Goal: Information Seeking & Learning: Learn about a topic

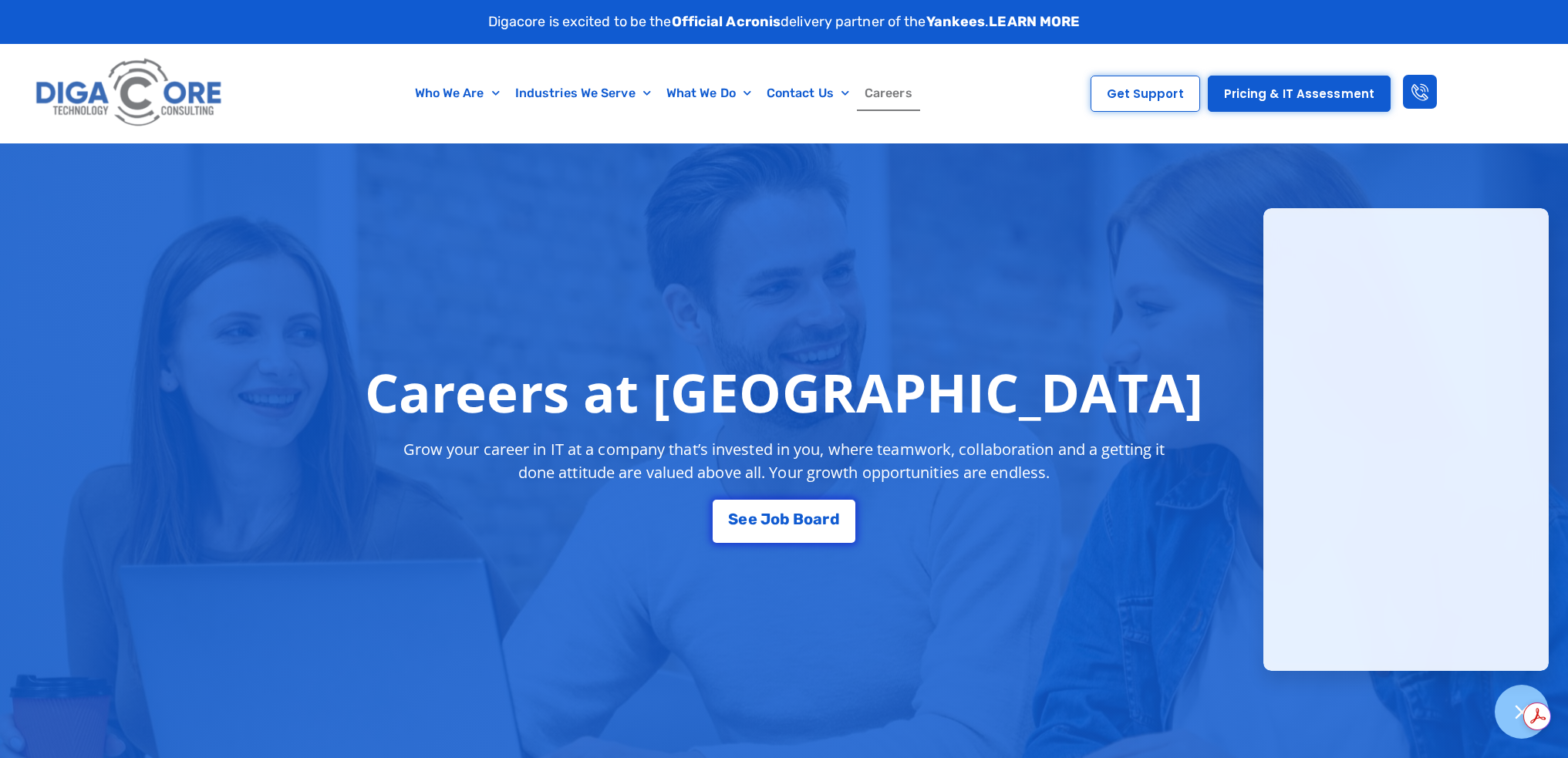
click at [1046, 14] on link "LEARN MORE" at bounding box center [1034, 22] width 91 height 17
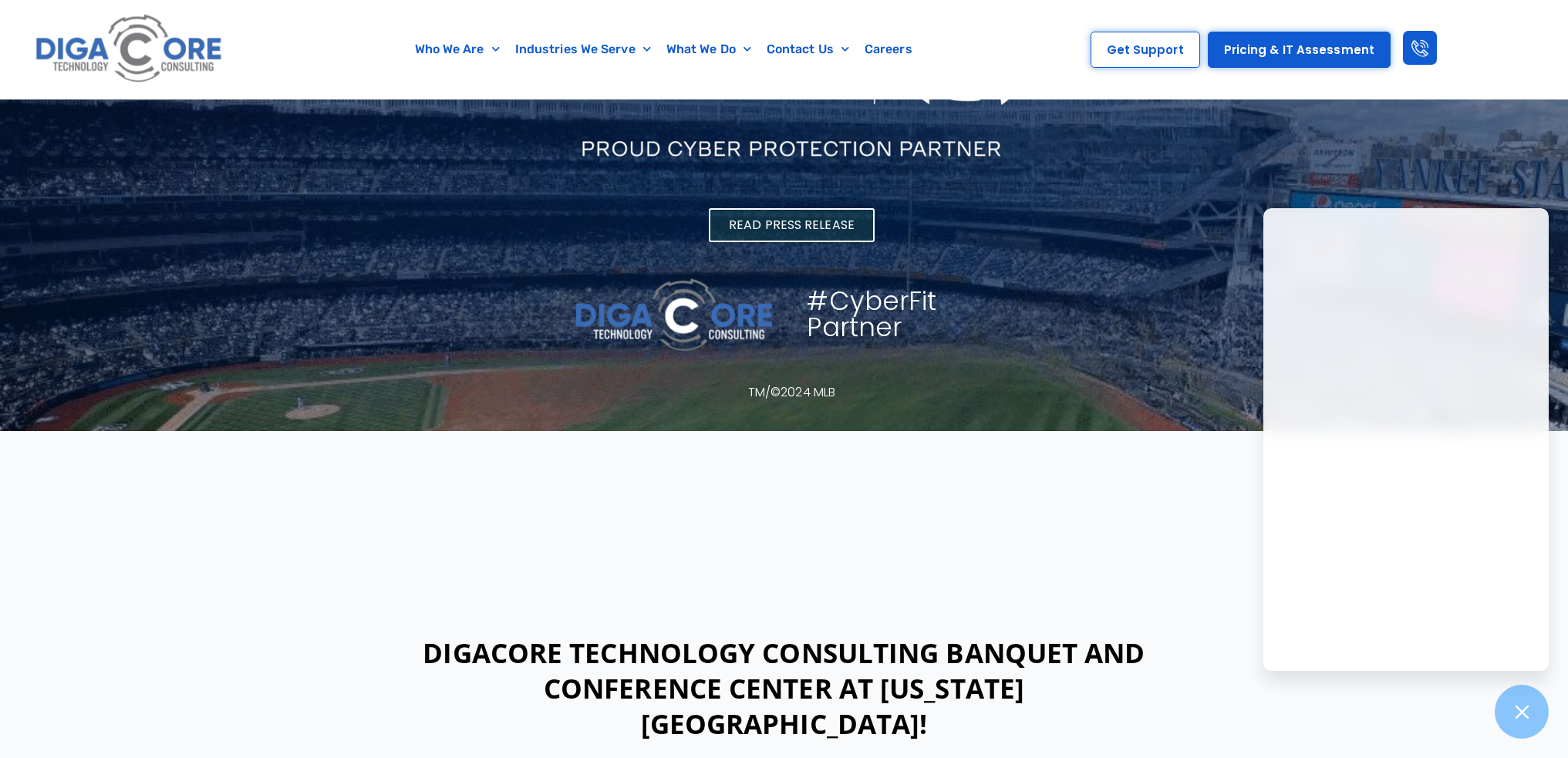
scroll to position [309, 0]
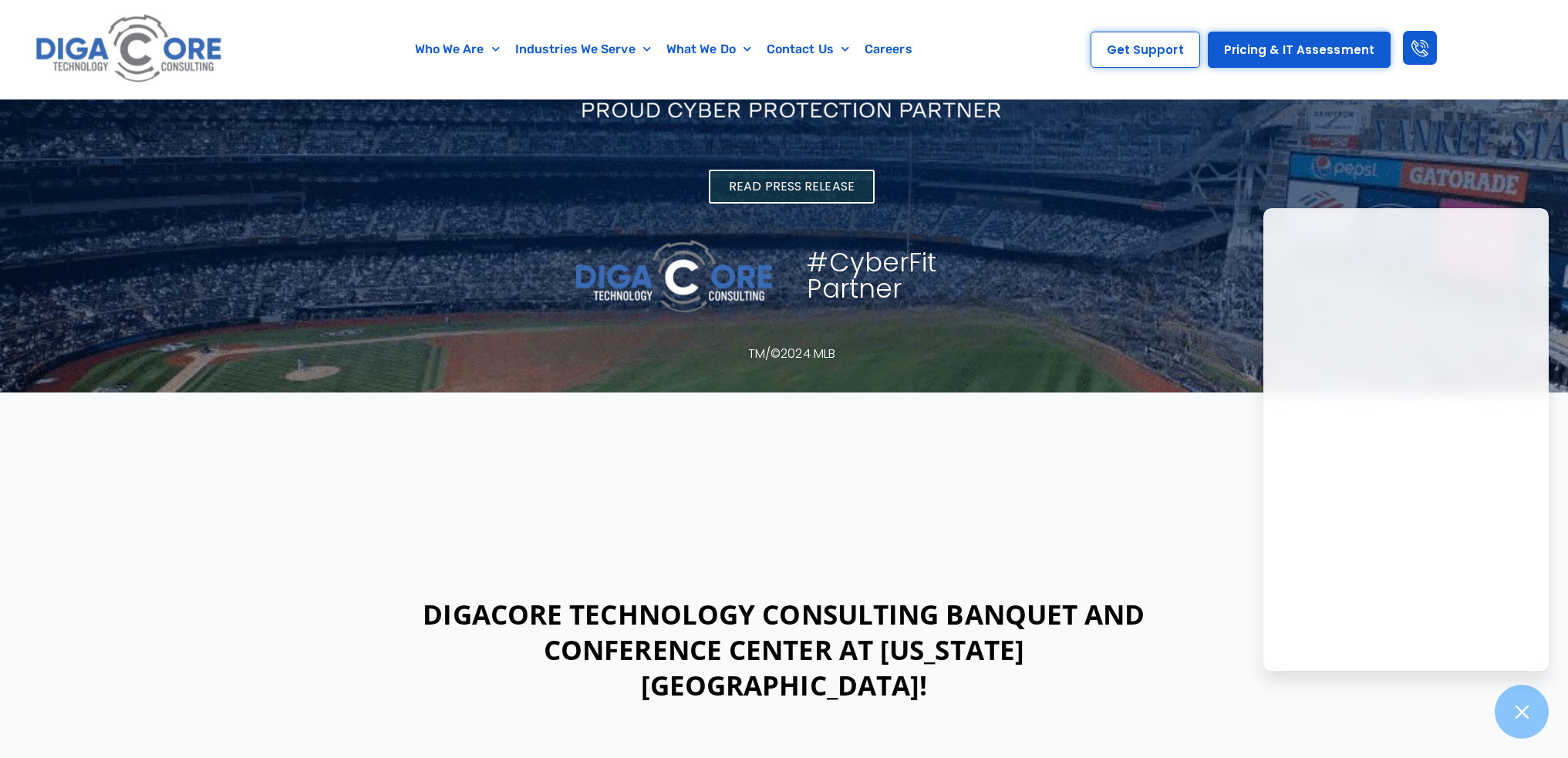
click at [1169, 221] on div "Read Press Release #CyberFit Partner TM/©2024 MLB" at bounding box center [784, 114] width 1003 height 558
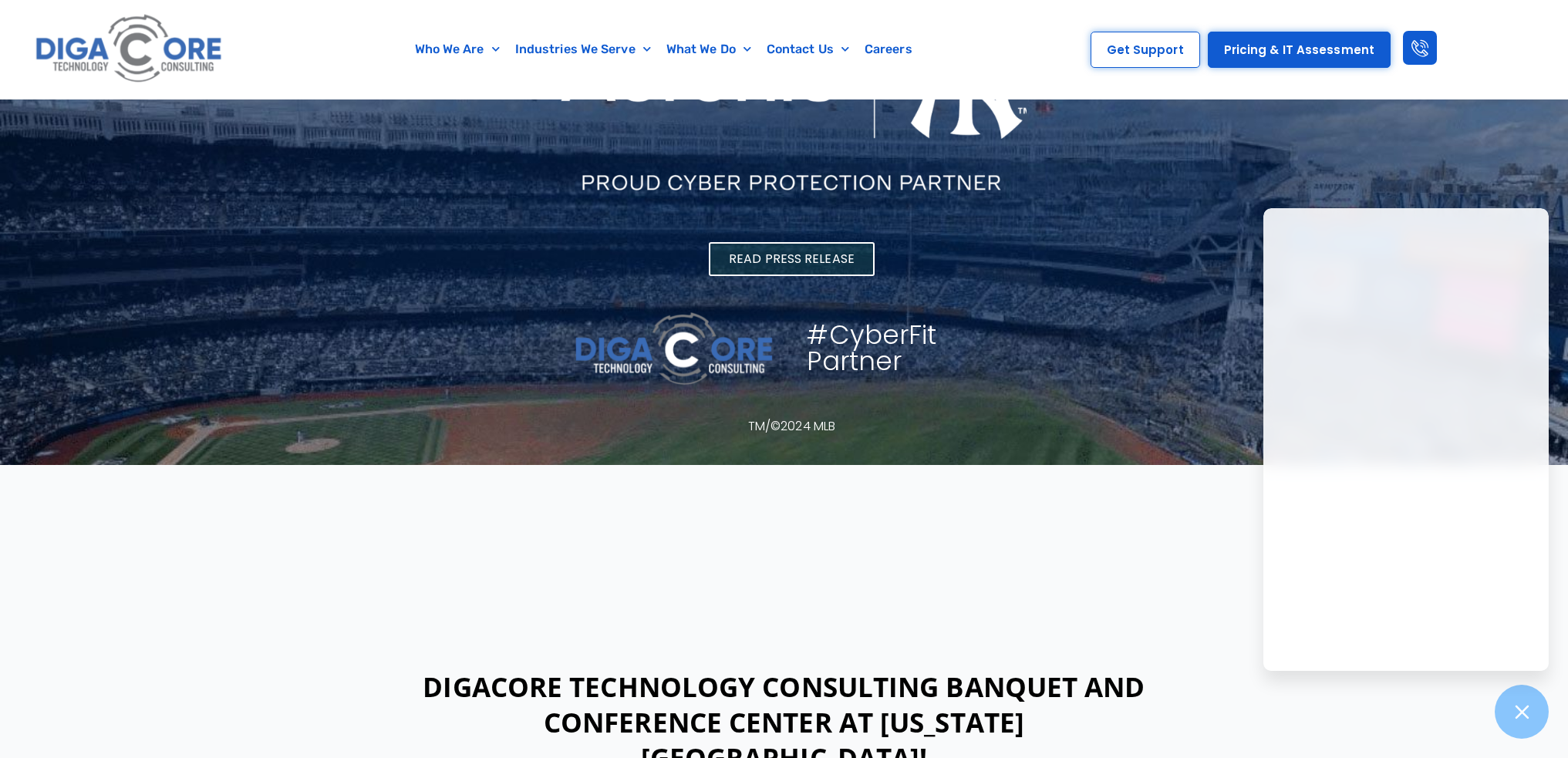
scroll to position [132, 0]
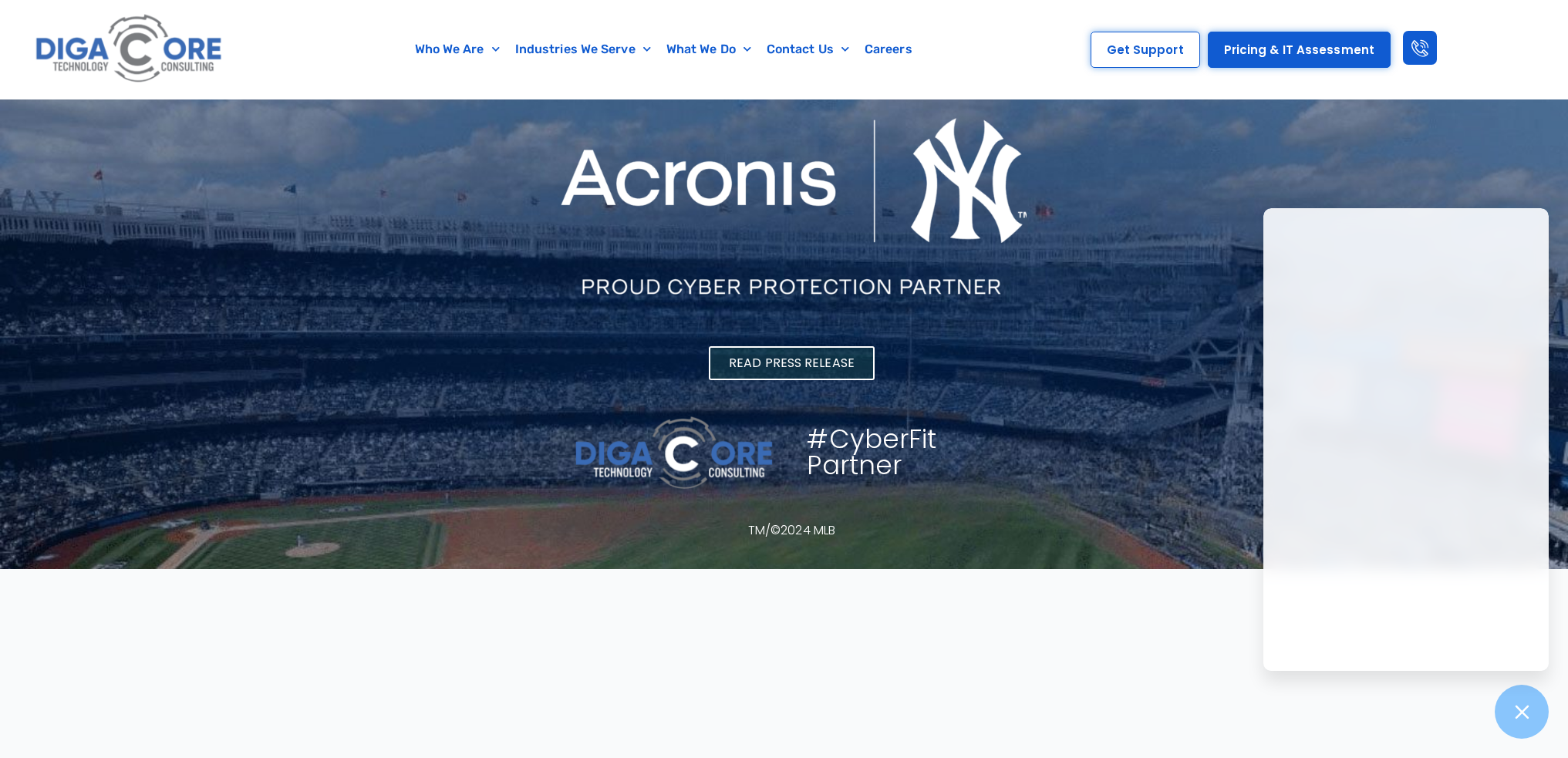
click at [806, 363] on span "Read Press Release" at bounding box center [792, 363] width 126 height 13
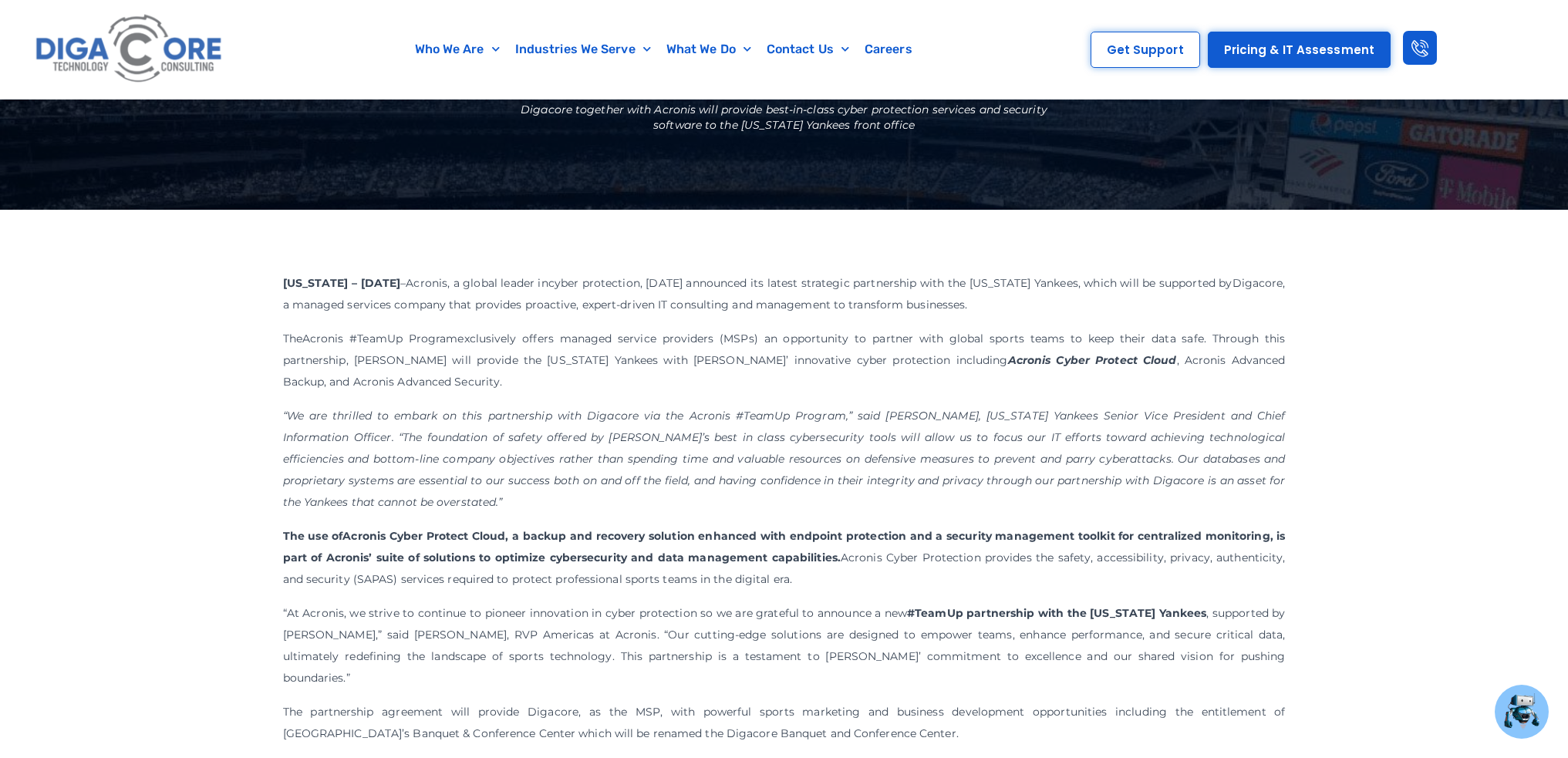
scroll to position [231, 0]
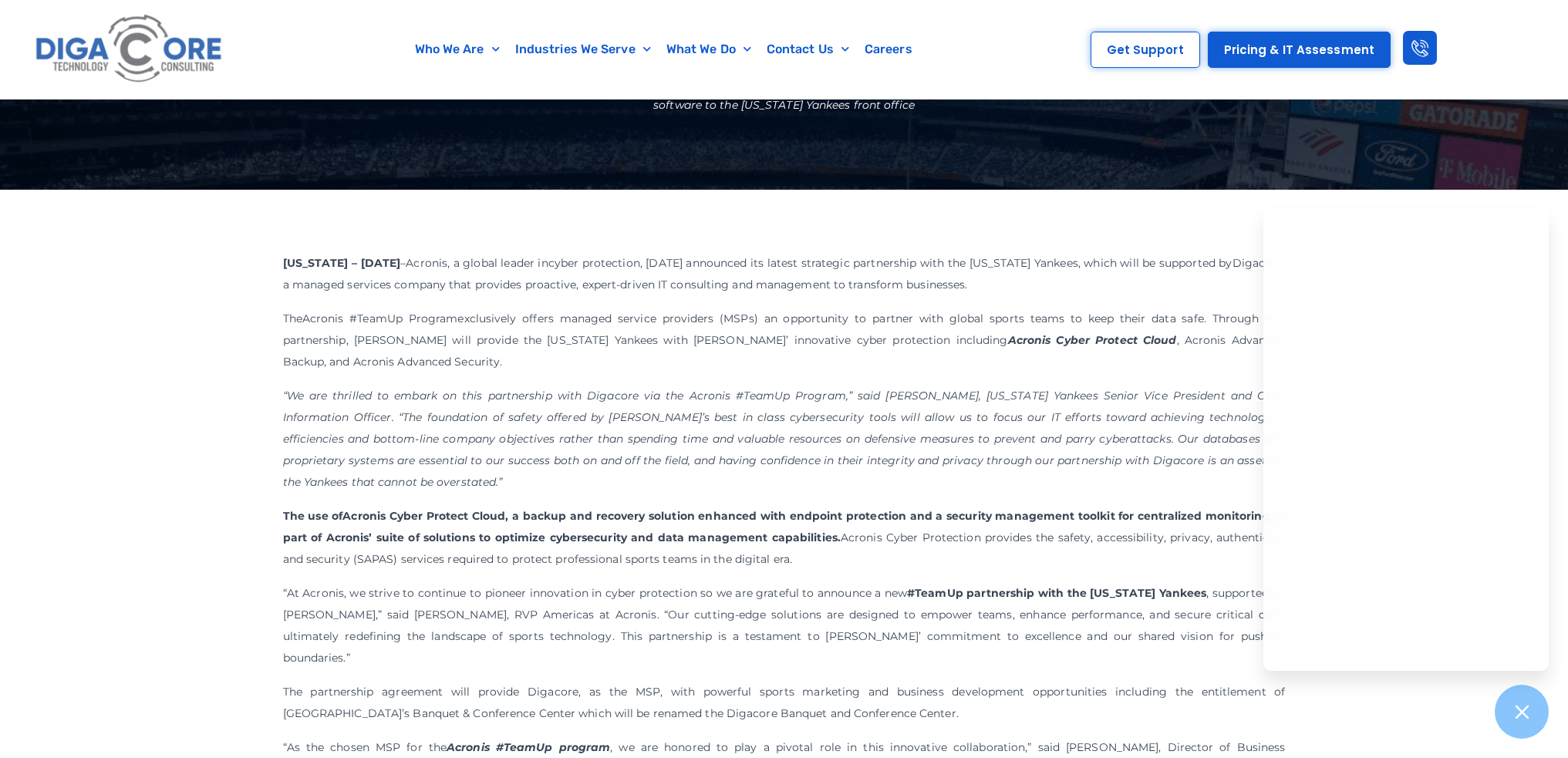
click at [1347, 184] on div "Acronis Announces #TeamUp Partnership with Digacore and the New York Yankees Di…" at bounding box center [784, 51] width 1568 height 277
click at [1519, 721] on icon at bounding box center [1522, 712] width 20 height 20
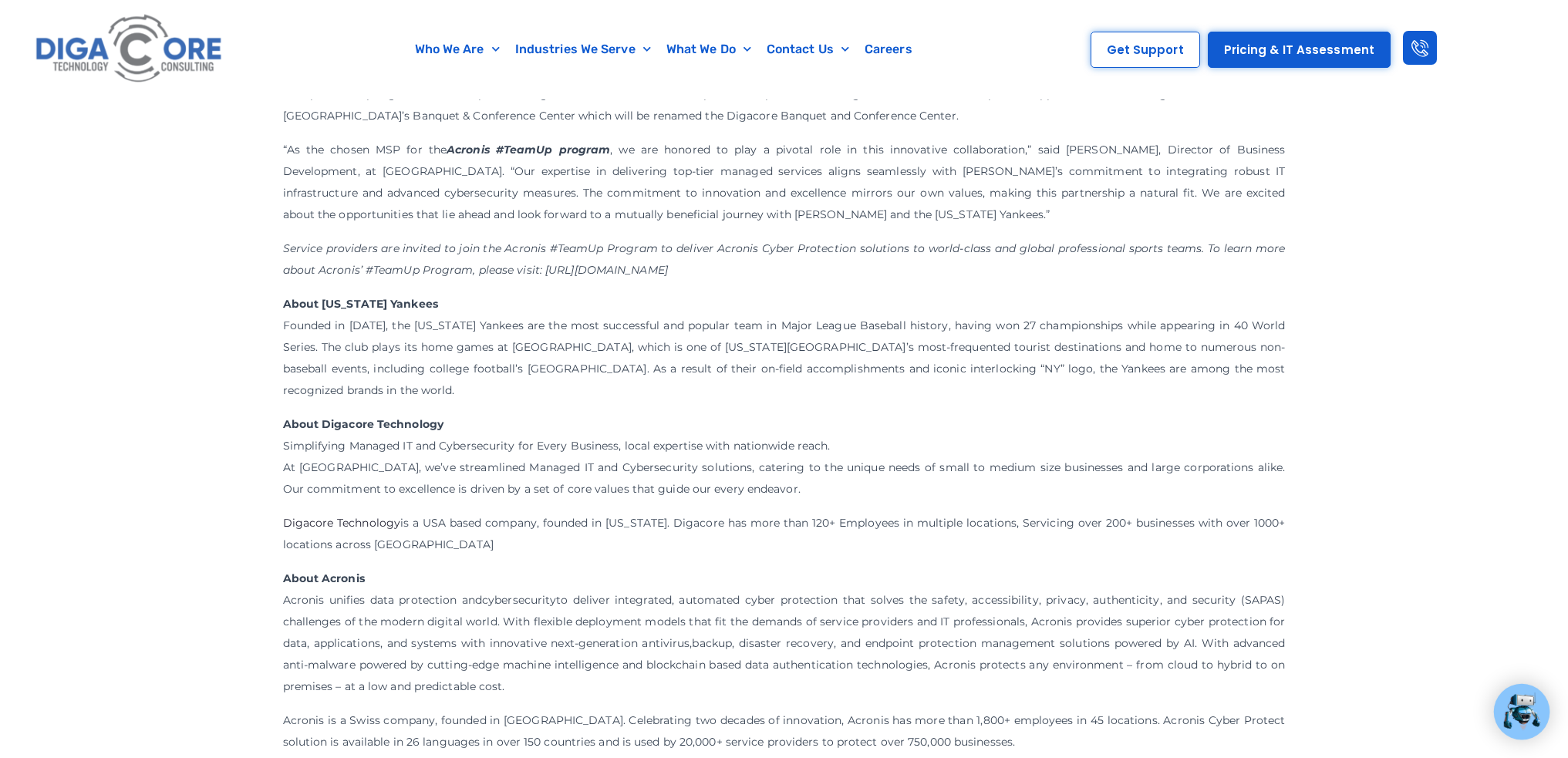
scroll to position [828, 0]
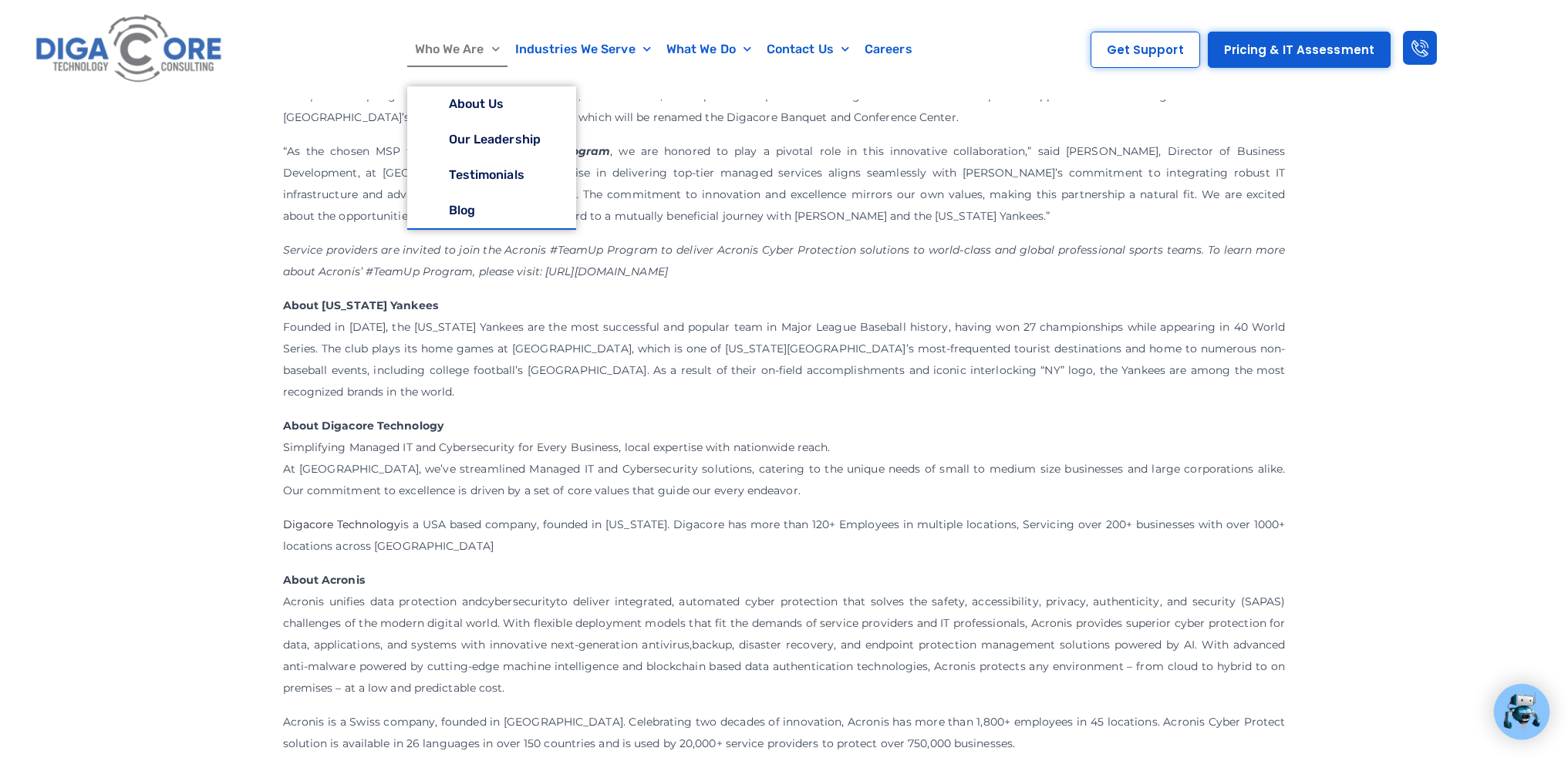
click at [482, 49] on link "Who We Are" at bounding box center [457, 49] width 100 height 35
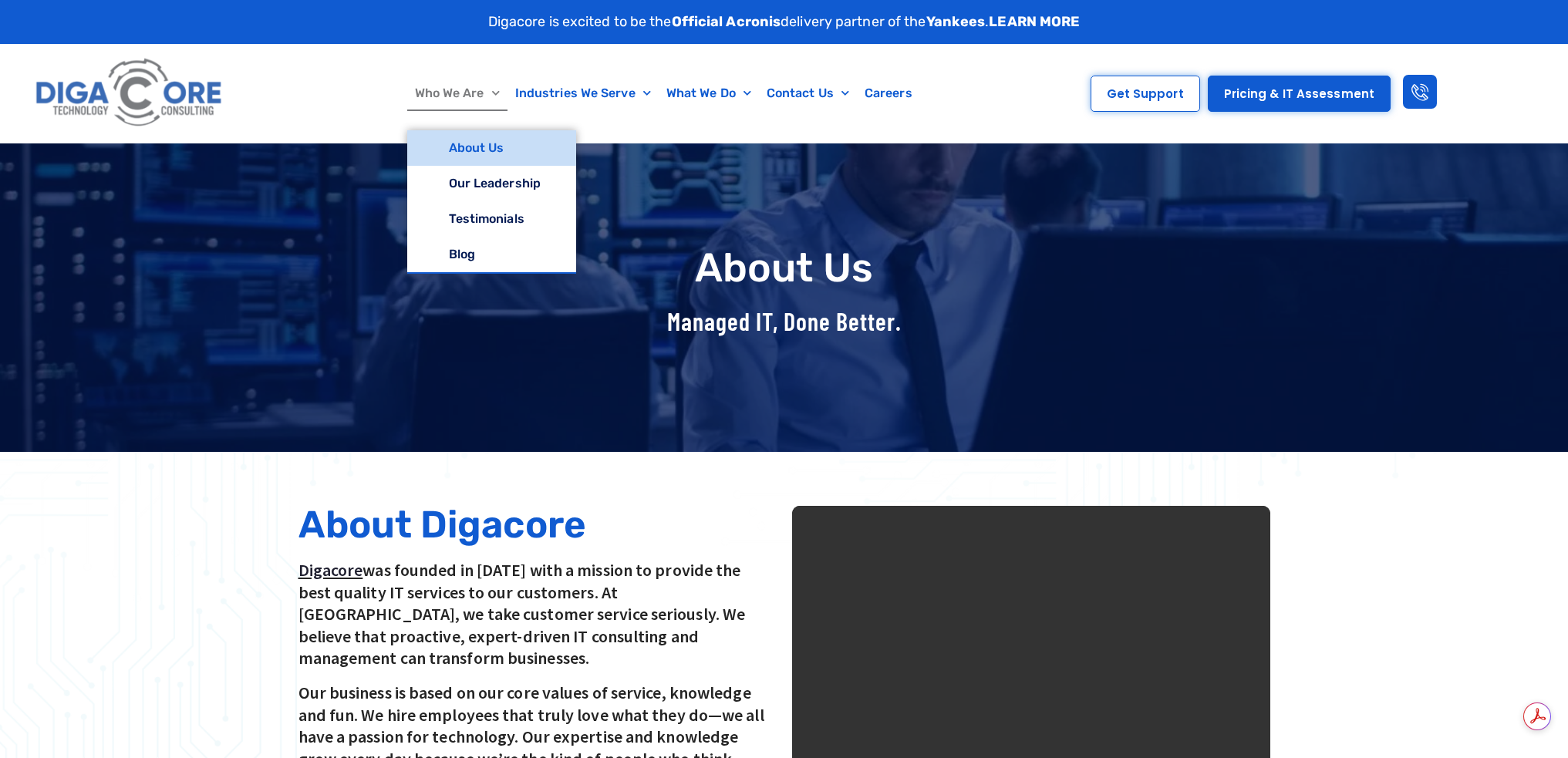
click at [471, 148] on link "About Us" at bounding box center [492, 147] width 169 height 35
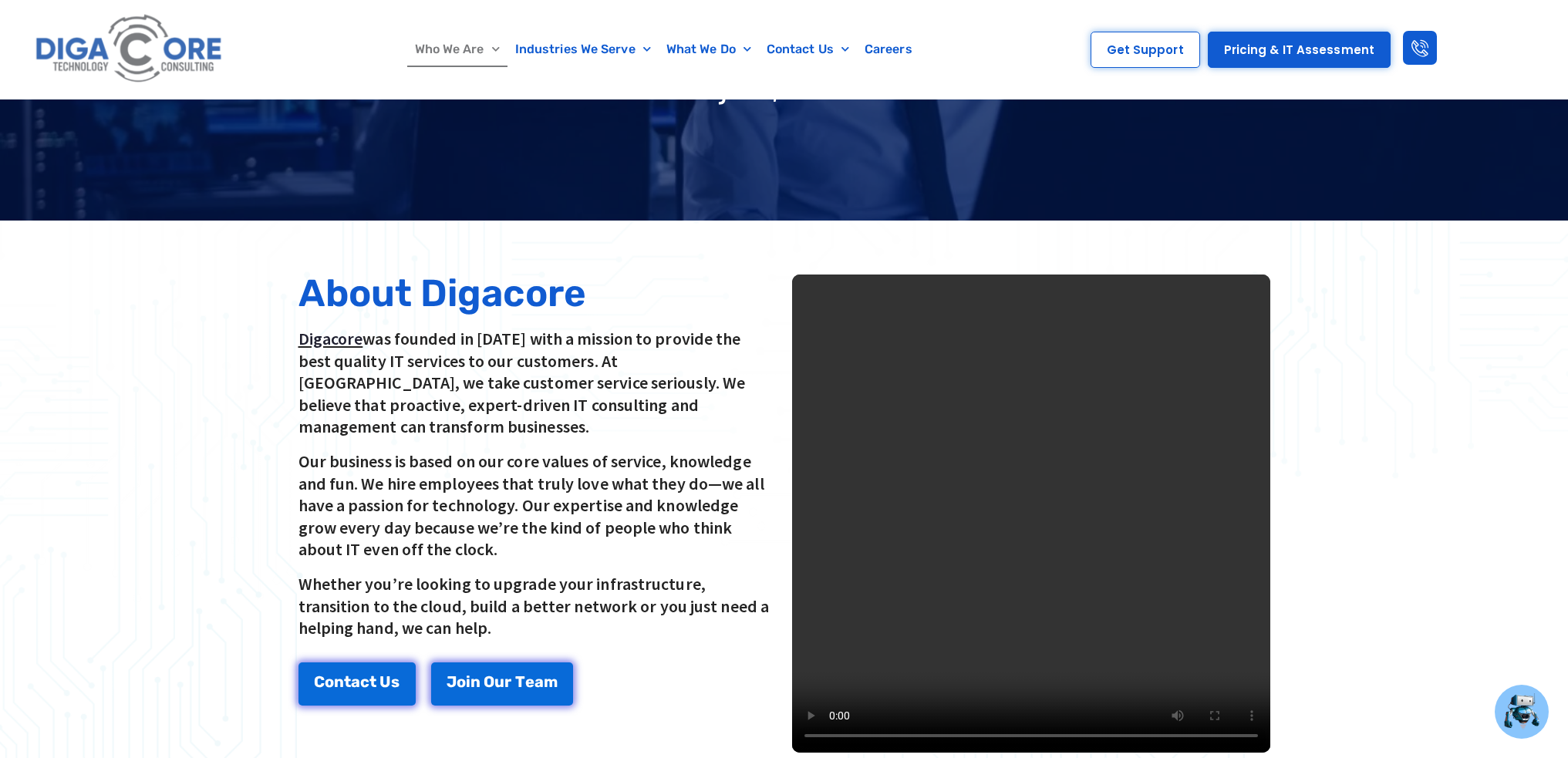
scroll to position [309, 0]
